Goal: Obtain resource: Download file/media

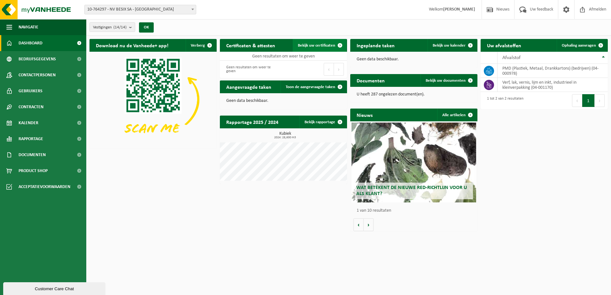
click at [315, 45] on span "Bekijk uw certificaten" at bounding box center [316, 45] width 37 height 4
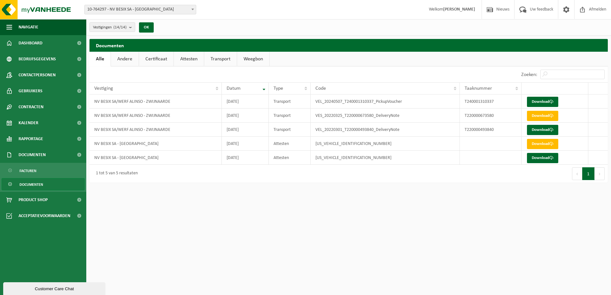
click at [179, 59] on link "Attesten" at bounding box center [189, 59] width 30 height 15
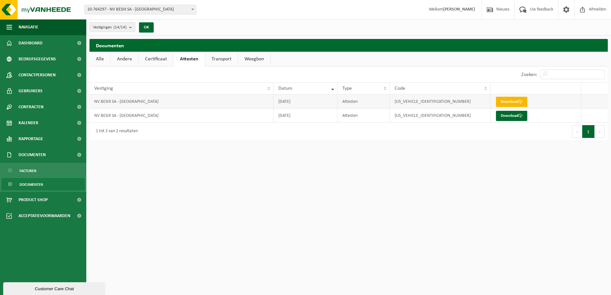
click at [512, 103] on link "Download" at bounding box center [511, 102] width 31 height 10
click at [388, 172] on html "Vestiging: 10-764297 - NV BESIX SA - SINT-LAMBRECHTS-WOLUWE 10-724748 - BELEMCO…" at bounding box center [305, 147] width 611 height 295
click at [102, 58] on link "Alle" at bounding box center [100, 59] width 21 height 15
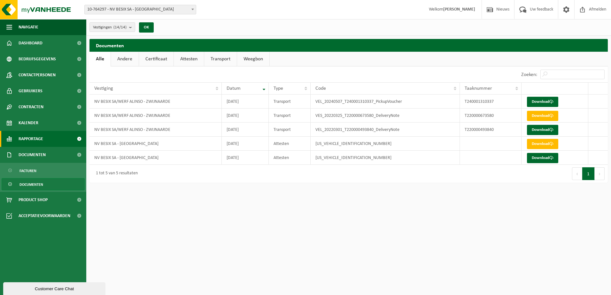
click at [32, 145] on span "Rapportage" at bounding box center [31, 139] width 25 height 16
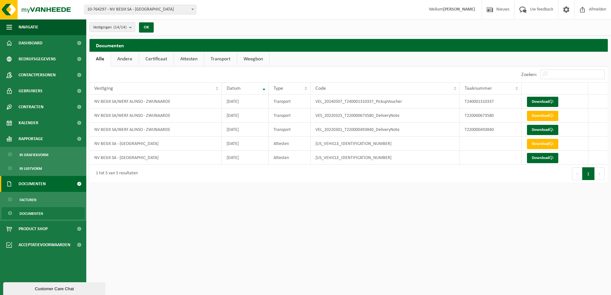
click at [31, 179] on span "Documenten" at bounding box center [32, 184] width 27 height 16
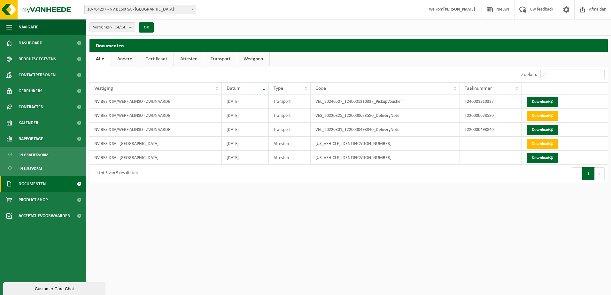
click at [78, 183] on span at bounding box center [79, 184] width 14 height 16
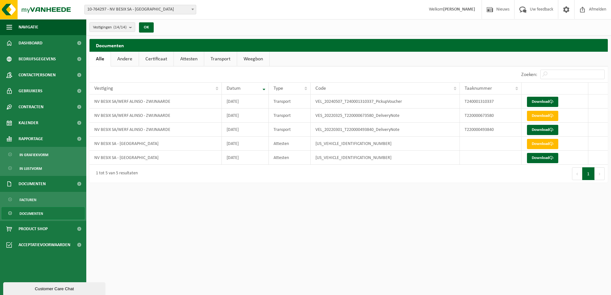
click at [29, 213] on span "Documenten" at bounding box center [31, 214] width 24 height 12
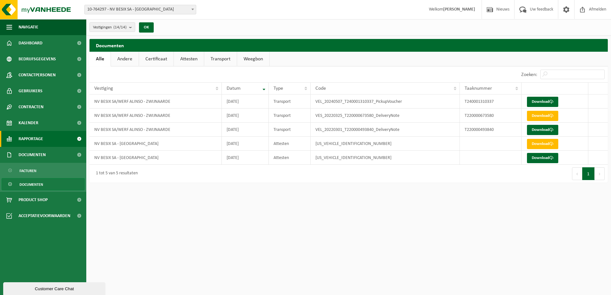
click at [34, 136] on span "Rapportage" at bounding box center [31, 139] width 25 height 16
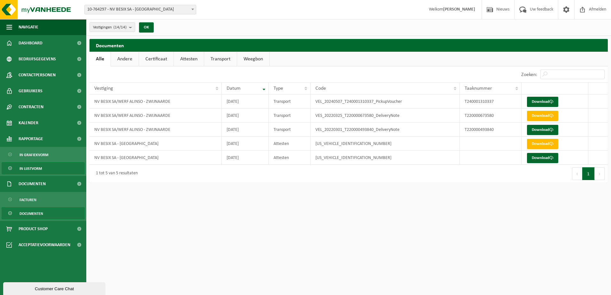
click at [32, 169] on span "In lijstvorm" at bounding box center [30, 169] width 22 height 12
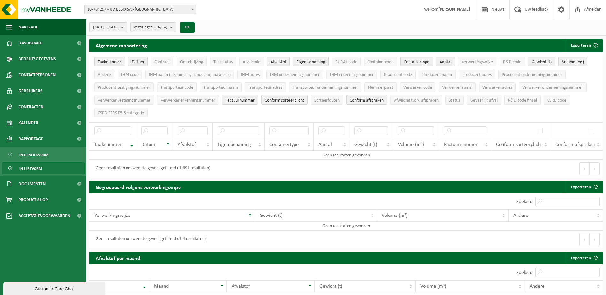
click at [127, 26] on b "submit" at bounding box center [124, 27] width 6 height 9
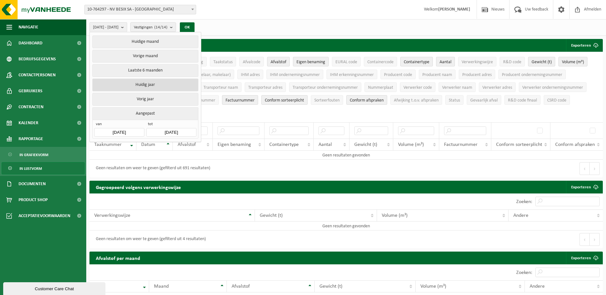
click at [147, 85] on button "Huidig jaar" at bounding box center [145, 85] width 106 height 13
type input "2025-01-01"
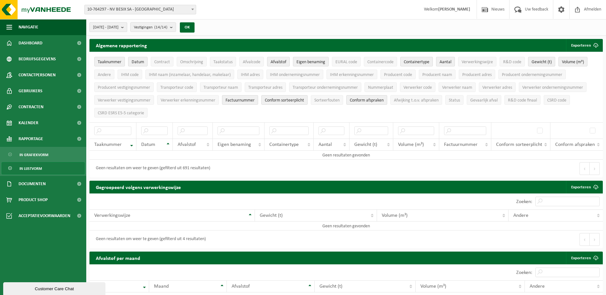
click at [127, 28] on b "submit" at bounding box center [124, 27] width 6 height 9
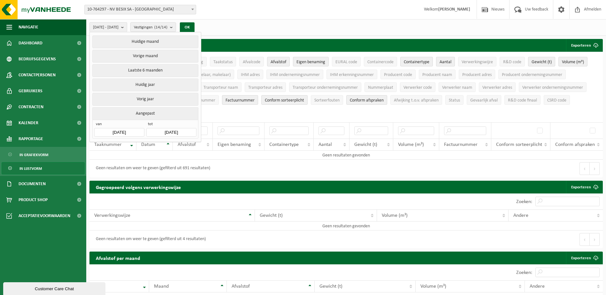
click at [179, 130] on input "2025-09-01" at bounding box center [171, 132] width 50 height 9
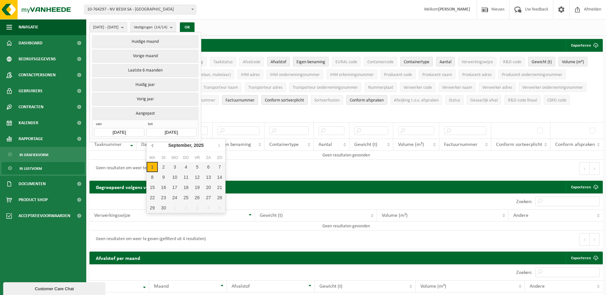
click at [154, 146] on icon at bounding box center [153, 145] width 10 height 10
click at [152, 216] on div "30" at bounding box center [152, 218] width 11 height 10
type input "2025-06-30"
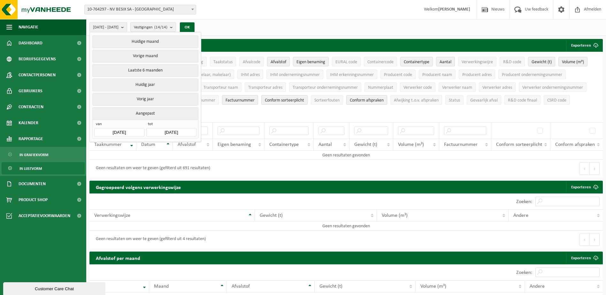
click at [128, 130] on input "2025-04-01" at bounding box center [119, 132] width 50 height 9
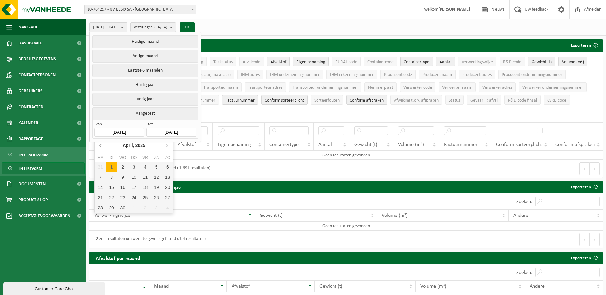
click at [102, 145] on icon at bounding box center [101, 145] width 10 height 10
click at [122, 166] on div "1" at bounding box center [122, 167] width 11 height 10
type input "2025-01-01"
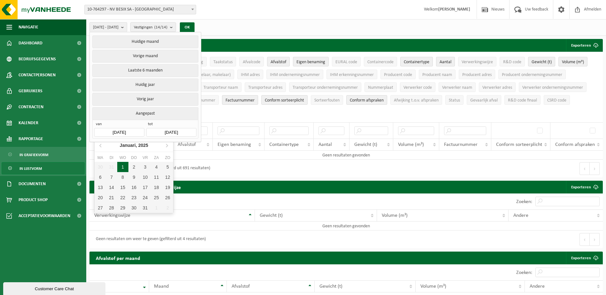
type input "2025-06-30"
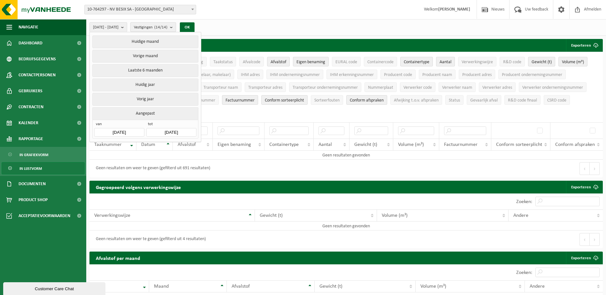
click at [176, 26] on b "submit" at bounding box center [173, 27] width 6 height 9
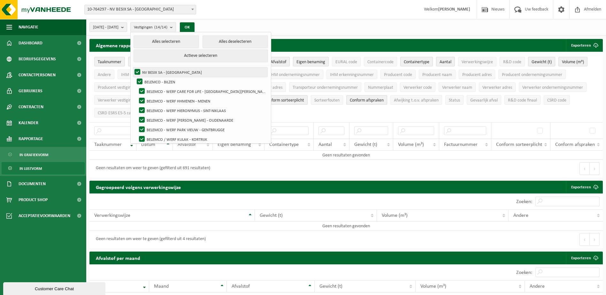
click at [155, 71] on label "NV BESIX SA - [GEOGRAPHIC_DATA]" at bounding box center [200, 72] width 134 height 10
click at [132, 67] on input "NV BESIX SA - [GEOGRAPHIC_DATA]" at bounding box center [132, 67] width 0 height 0
click at [154, 70] on label "NV BESIX SA - [GEOGRAPHIC_DATA]" at bounding box center [200, 72] width 134 height 10
click at [132, 67] on input "NV BESIX SA - [GEOGRAPHIC_DATA]" at bounding box center [132, 67] width 0 height 0
checkbox input "true"
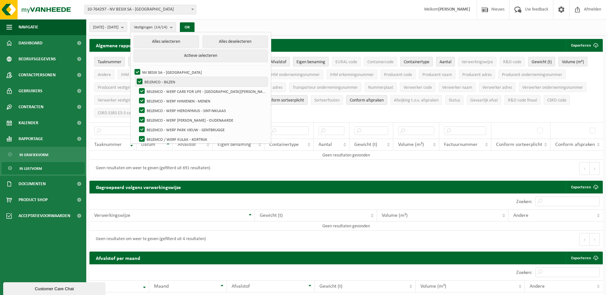
click at [156, 79] on label "BELEMCO - BILZEN" at bounding box center [202, 82] width 132 height 10
click at [135, 77] on input "BELEMCO - BILZEN" at bounding box center [134, 77] width 0 height 0
checkbox input "false"
click at [158, 91] on label "BELEMCO - WERF CARE FOR LIFE - [GEOGRAPHIC_DATA][PERSON_NAME]" at bounding box center [203, 92] width 130 height 10
click at [137, 87] on input "BELEMCO - WERF CARE FOR LIFE - [GEOGRAPHIC_DATA][PERSON_NAME]" at bounding box center [136, 86] width 0 height 0
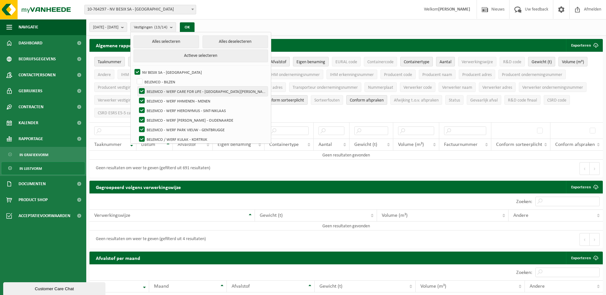
checkbox input "false"
click at [160, 101] on label "BELEMCO - WERF HHMENEN - MENEN" at bounding box center [203, 101] width 130 height 10
click at [137, 96] on input "BELEMCO - WERF HHMENEN - MENEN" at bounding box center [136, 96] width 0 height 0
checkbox input "false"
click at [159, 108] on label "BELEMCO - WERF HIERONYMUS - SINT-NIKLAAS" at bounding box center [203, 111] width 130 height 10
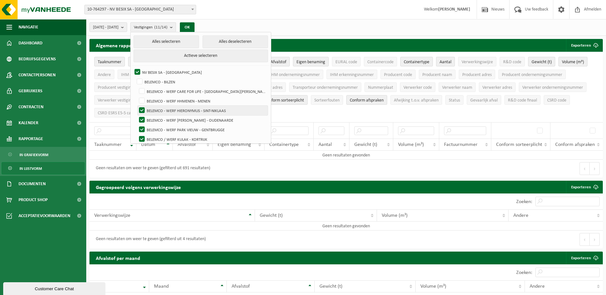
click at [137, 106] on input "BELEMCO - WERF HIERONYMUS - SINT-NIKLAAS" at bounding box center [136, 105] width 0 height 0
checkbox input "false"
click at [158, 119] on label "BELEMCO - WERF [PERSON_NAME] - OUDENAARDE" at bounding box center [203, 120] width 130 height 10
click at [137, 115] on input "BELEMCO - WERF [PERSON_NAME] - OUDENAARDE" at bounding box center [136, 115] width 0 height 0
checkbox input "false"
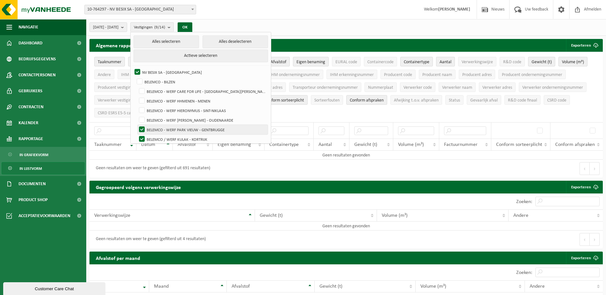
click at [158, 126] on label "BELEMCO - WERF PARK VIEUW - GENTBRUGGE" at bounding box center [203, 130] width 130 height 10
click at [137, 125] on input "BELEMCO - WERF PARK VIEUW - GENTBRUGGE" at bounding box center [136, 125] width 0 height 0
checkbox input "false"
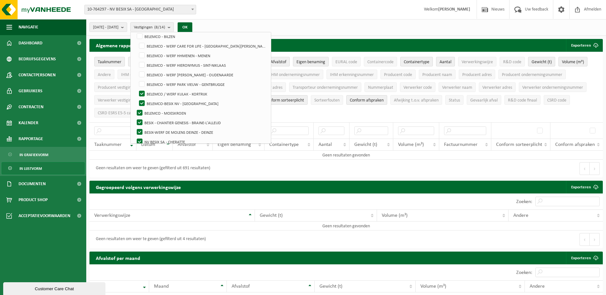
scroll to position [61, 0]
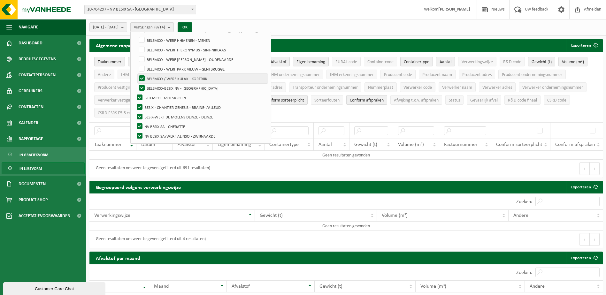
click at [159, 78] on label "BELEMCO / WERF KULAK - KORTRIJK" at bounding box center [203, 79] width 130 height 10
click at [137, 74] on input "BELEMCO / WERF KULAK - KORTRIJK" at bounding box center [136, 74] width 0 height 0
checkbox input "false"
click at [157, 86] on label "BELEMCO-BESIX NV - [GEOGRAPHIC_DATA]" at bounding box center [203, 88] width 130 height 10
click at [137, 83] on input "BELEMCO-BESIX NV - [GEOGRAPHIC_DATA]" at bounding box center [136, 83] width 0 height 0
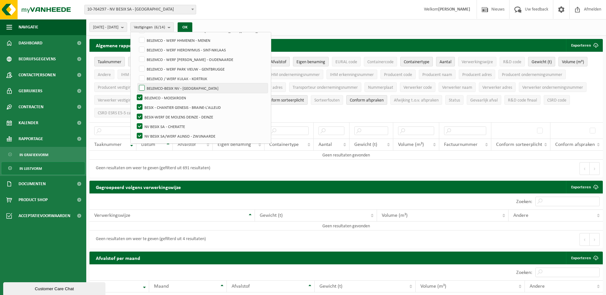
click at [157, 87] on label "BELEMCO-BESIX NV - [GEOGRAPHIC_DATA]" at bounding box center [203, 88] width 130 height 10
click at [137, 83] on input "BELEMCO-BESIX NV - [GEOGRAPHIC_DATA]" at bounding box center [136, 83] width 0 height 0
checkbox input "true"
click at [155, 96] on label "BELEMCO - MOESKROEN" at bounding box center [202, 98] width 132 height 10
click at [135, 93] on input "BELEMCO - MOESKROEN" at bounding box center [134, 93] width 0 height 0
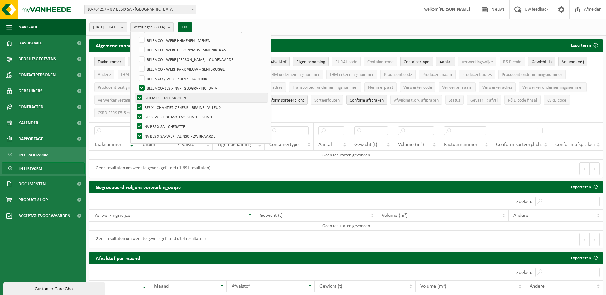
checkbox input "false"
click at [192, 25] on button "OK" at bounding box center [185, 27] width 15 height 10
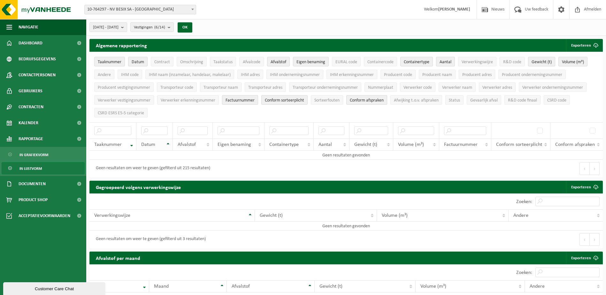
click at [169, 142] on th "Datum" at bounding box center [154, 145] width 36 height 12
click at [192, 26] on button "OK" at bounding box center [185, 27] width 15 height 10
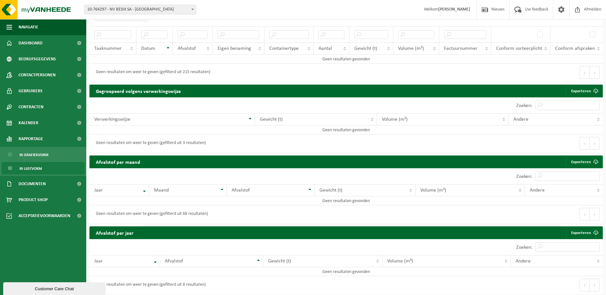
scroll to position [0, 0]
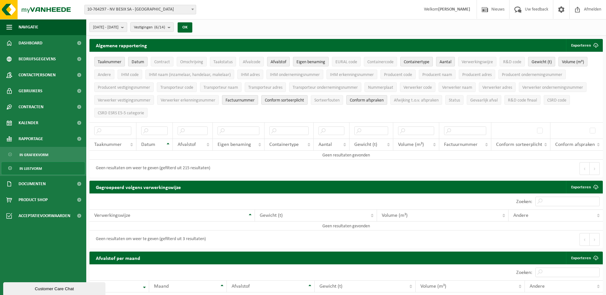
click at [127, 26] on b "submit" at bounding box center [124, 27] width 6 height 9
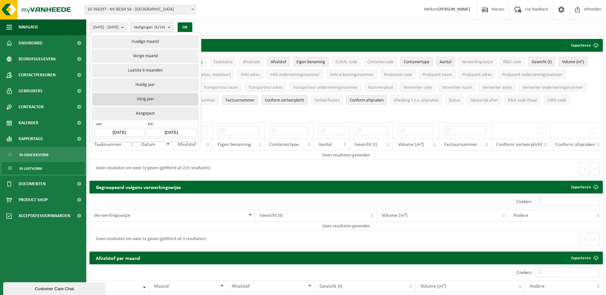
click at [152, 98] on button "Vorig jaar" at bounding box center [145, 99] width 106 height 13
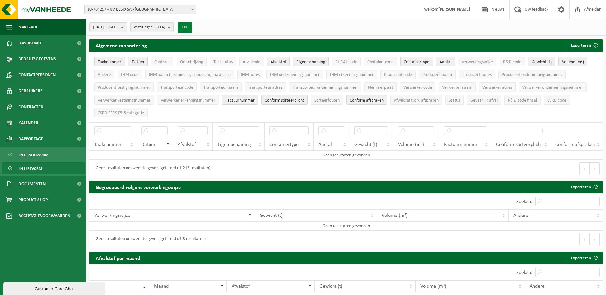
click at [192, 26] on button "OK" at bounding box center [185, 27] width 15 height 10
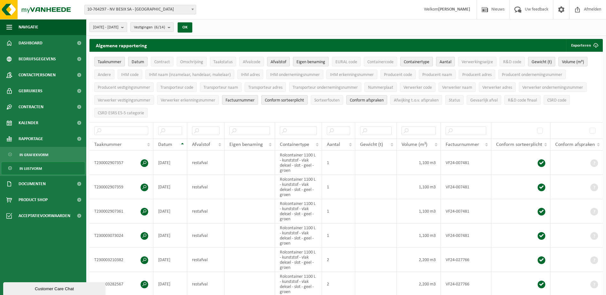
click at [127, 27] on b "submit" at bounding box center [124, 27] width 6 height 9
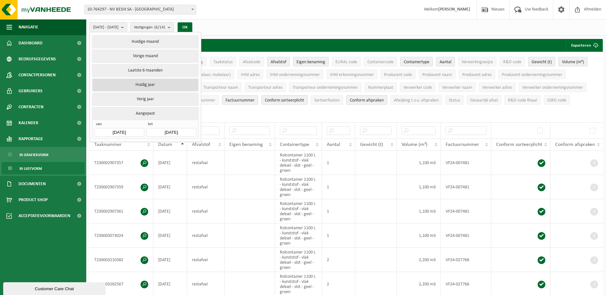
click at [139, 85] on button "Huidig jaar" at bounding box center [145, 85] width 106 height 13
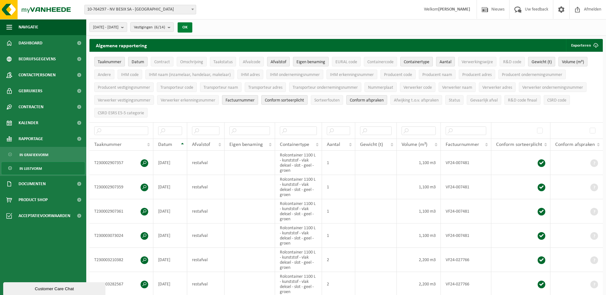
click at [192, 28] on button "OK" at bounding box center [185, 27] width 15 height 10
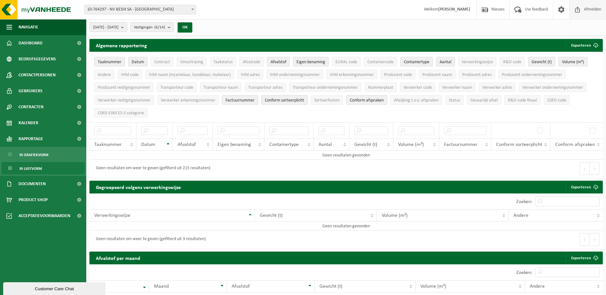
click at [593, 12] on span "Afmelden" at bounding box center [593, 9] width 20 height 19
